Goal: Task Accomplishment & Management: Manage account settings

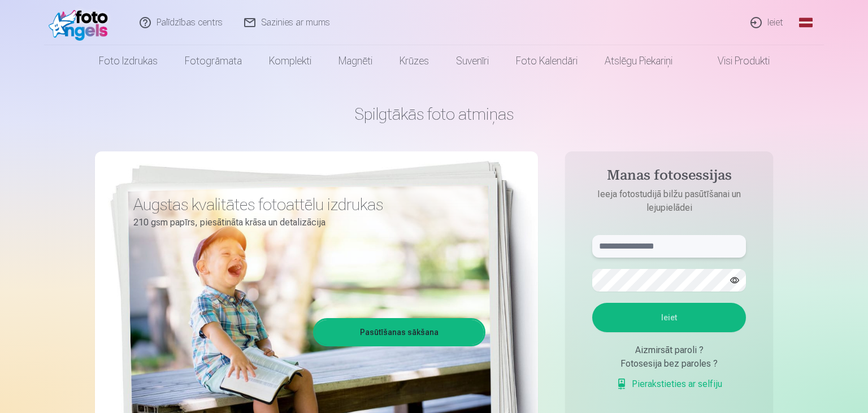
click at [623, 240] on input "text" at bounding box center [669, 246] width 154 height 23
type input "**********"
click at [592, 303] on button "Ieiet" at bounding box center [669, 317] width 154 height 29
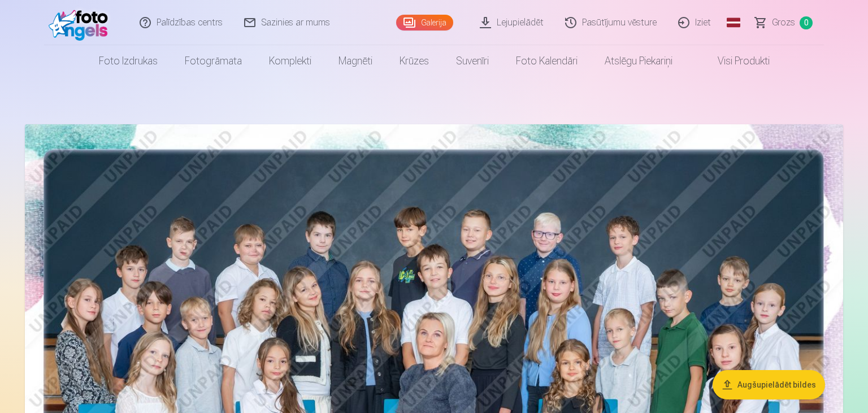
click at [702, 23] on link "Iziet" at bounding box center [695, 22] width 54 height 45
